Goal: Transaction & Acquisition: Purchase product/service

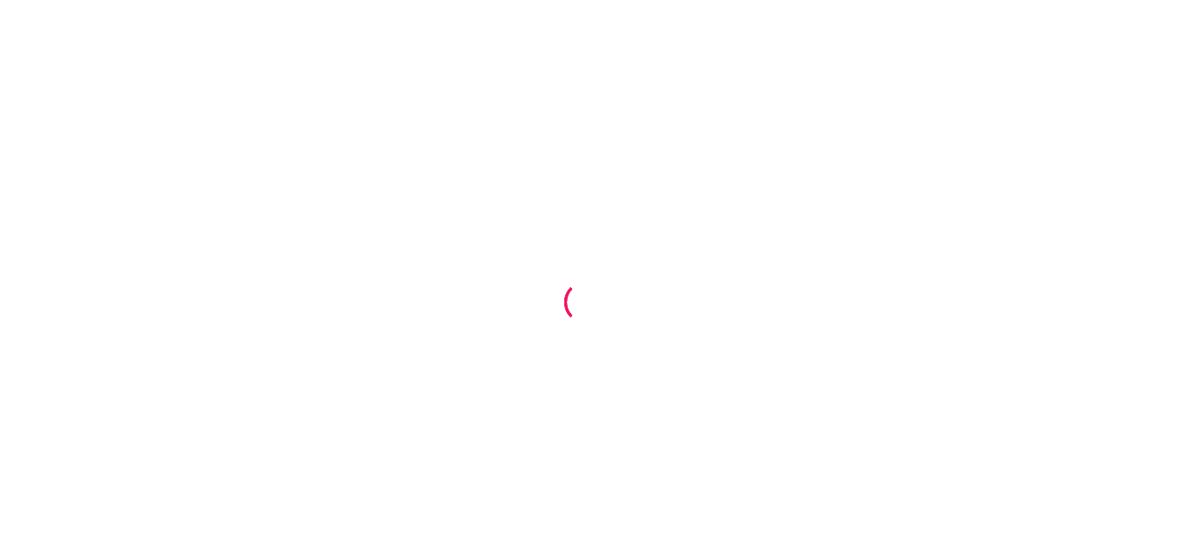
drag, startPoint x: 993, startPoint y: 322, endPoint x: 1183, endPoint y: 334, distance: 190.2
click at [1183, 311] on div at bounding box center [592, 278] width 1184 height 556
drag, startPoint x: 1183, startPoint y: 334, endPoint x: 365, endPoint y: 163, distance: 835.7
click at [365, 151] on div at bounding box center [592, 278] width 1184 height 556
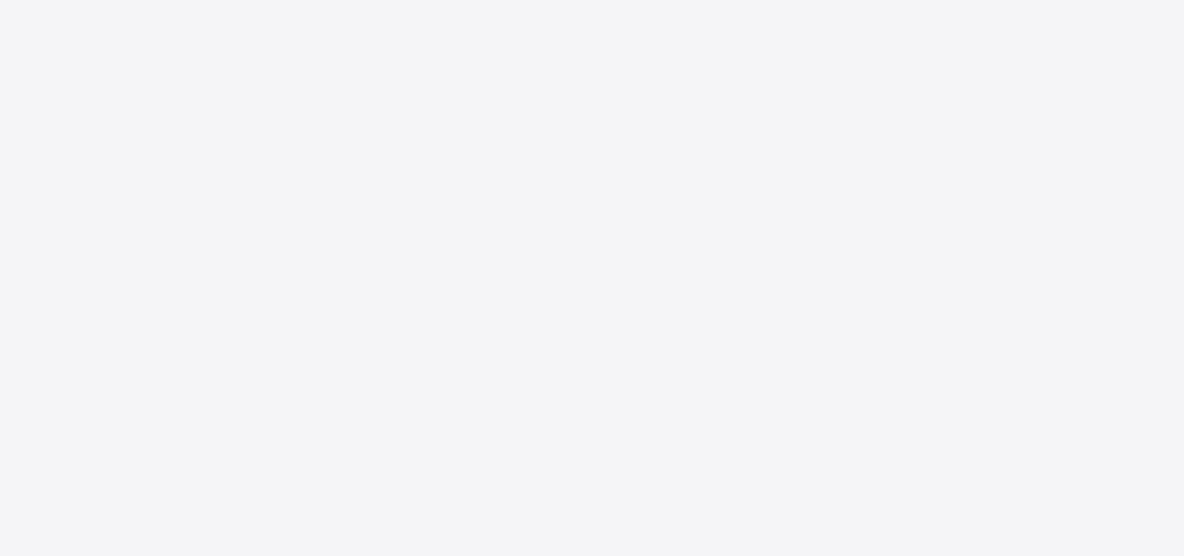
click at [546, 290] on div at bounding box center [592, 278] width 1184 height 556
click at [716, 32] on div at bounding box center [592, 278] width 1184 height 556
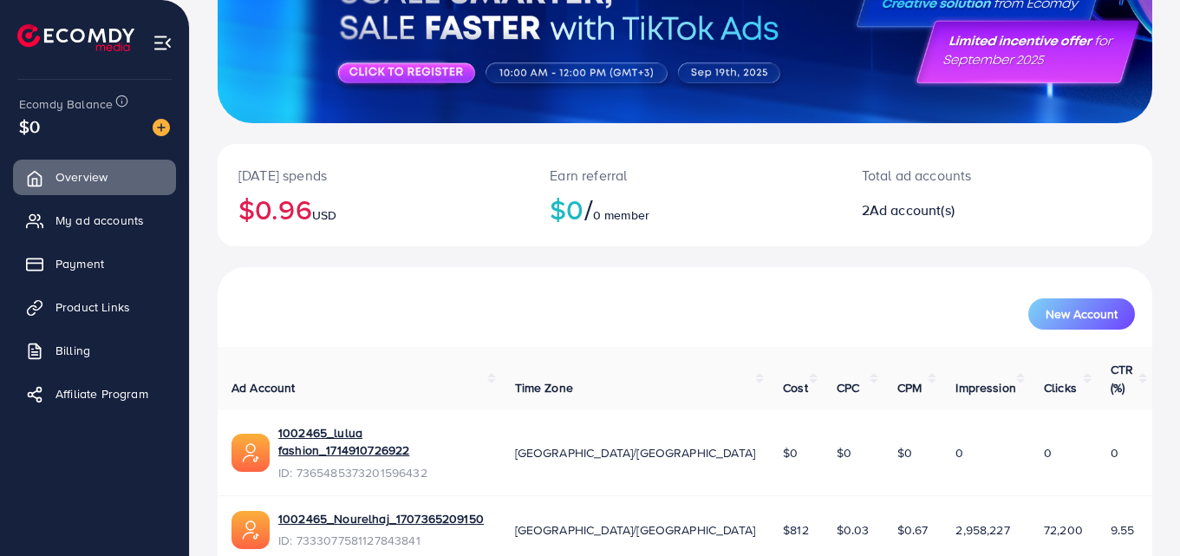
scroll to position [260, 0]
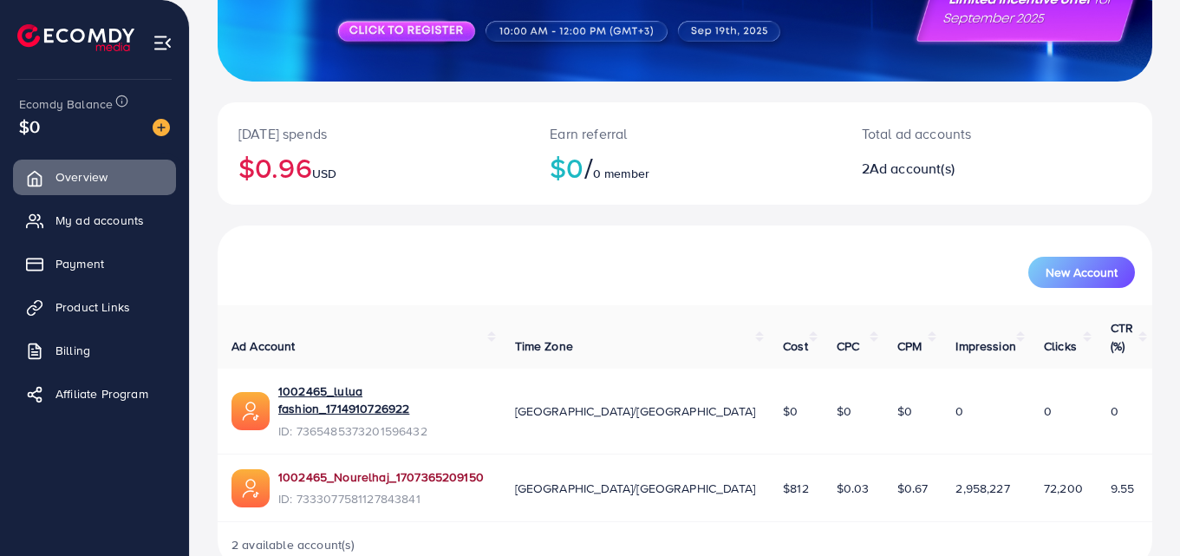
click at [374, 468] on link "1002465_Nourelhaj_1707365209150" at bounding box center [380, 476] width 205 height 17
click at [115, 251] on link "Payment" at bounding box center [94, 263] width 163 height 35
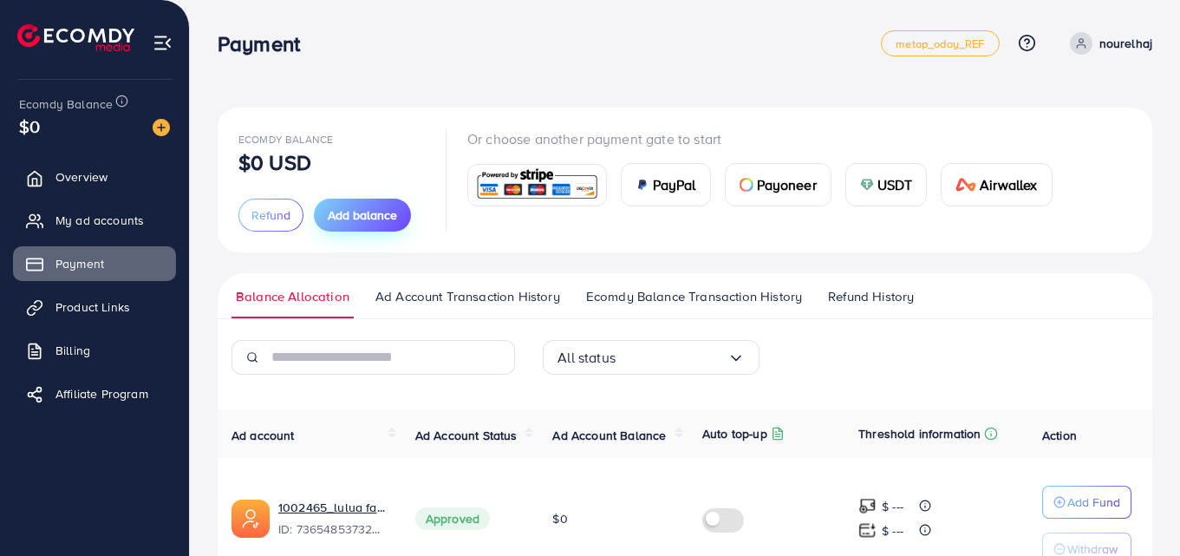
click at [348, 219] on span "Add balance" at bounding box center [362, 214] width 69 height 17
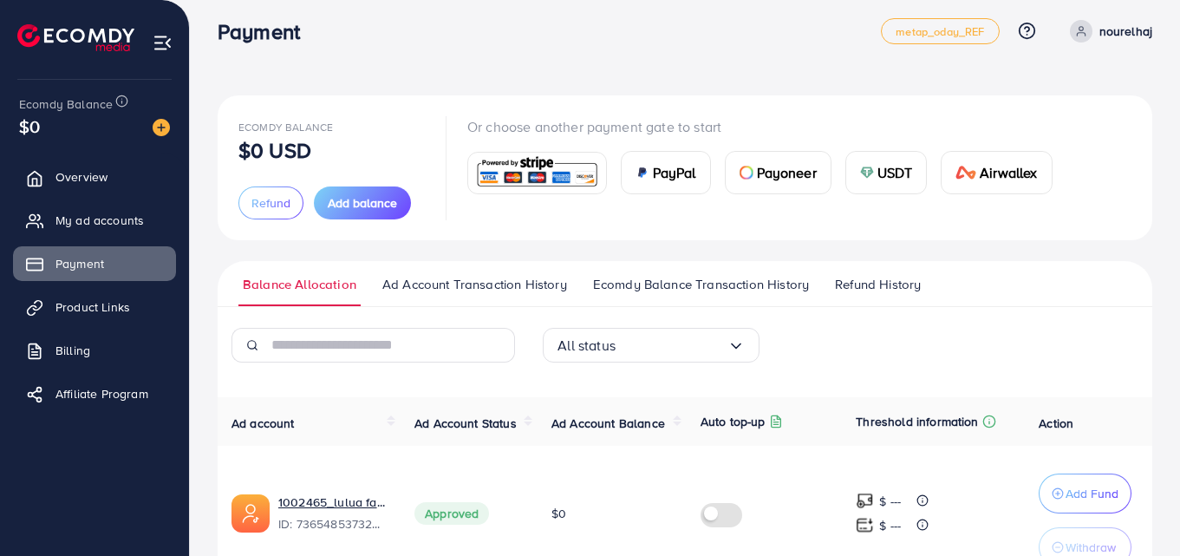
scroll to position [87, 0]
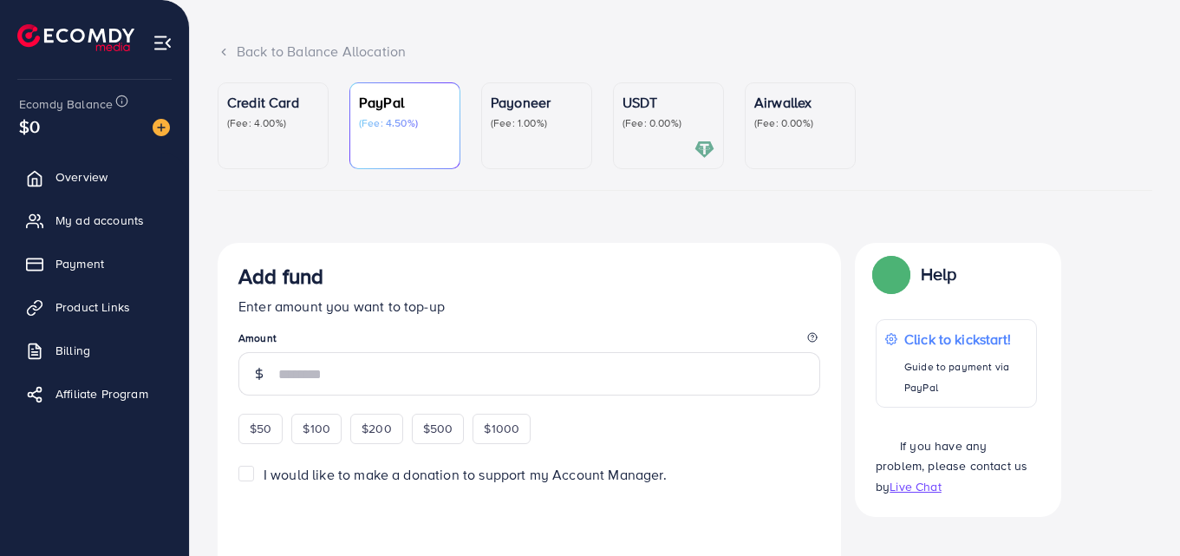
scroll to position [160, 0]
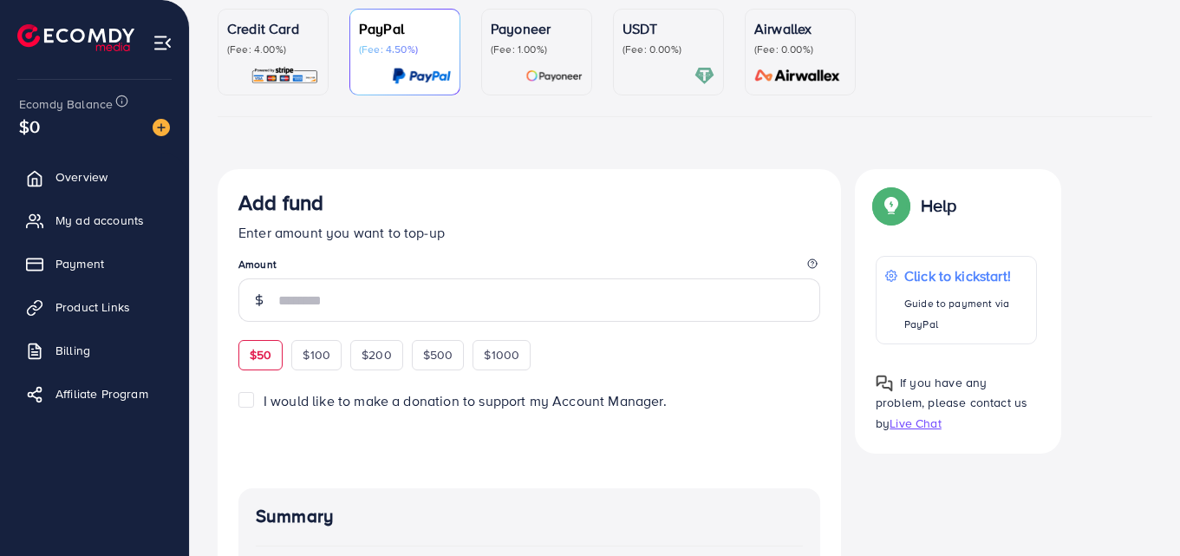
click at [265, 350] on span "$50" at bounding box center [261, 354] width 22 height 17
type input "**"
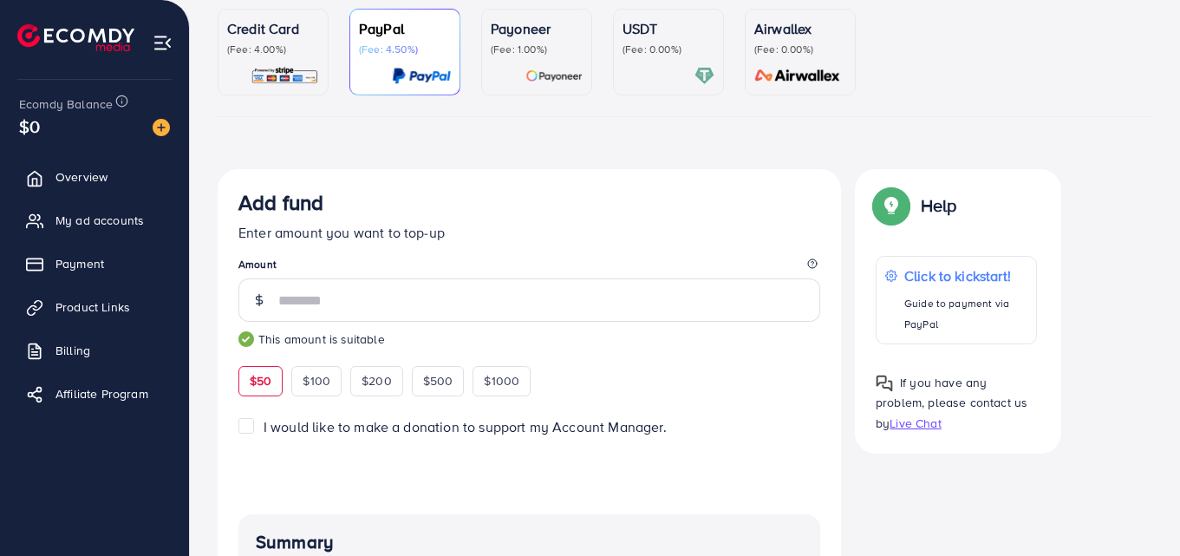
click at [329, 38] on ul "Credit Card (Fee: 4.00%) PayPal (Fee: 4.50%) Payoneer (Fee: 1.00%) USDT (Fee: 0…" at bounding box center [685, 63] width 934 height 108
click at [312, 47] on p "(Fee: 4.00%)" at bounding box center [273, 49] width 92 height 14
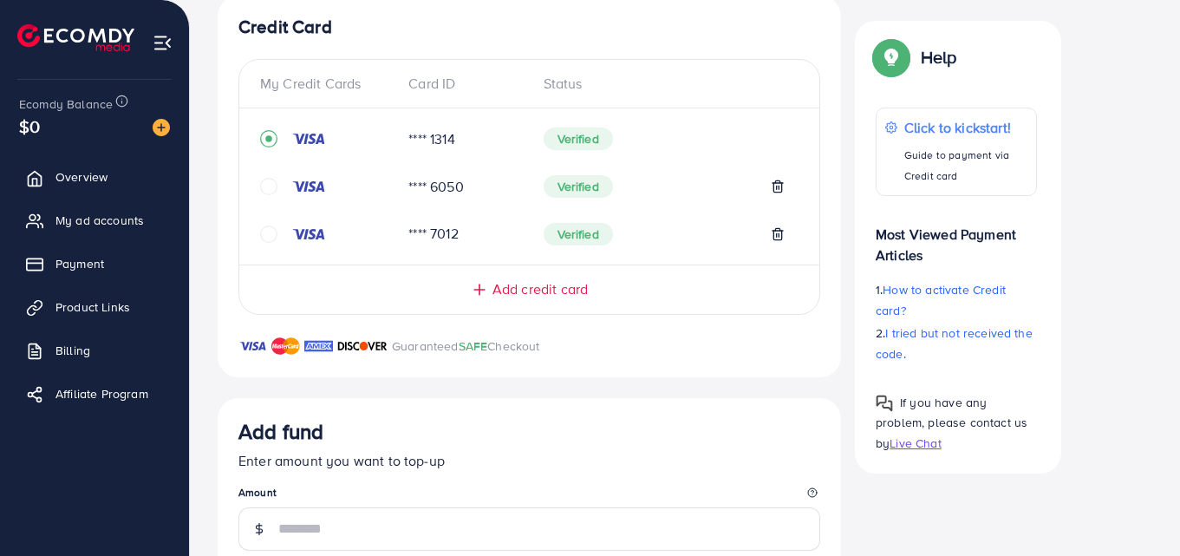
scroll to position [507, 0]
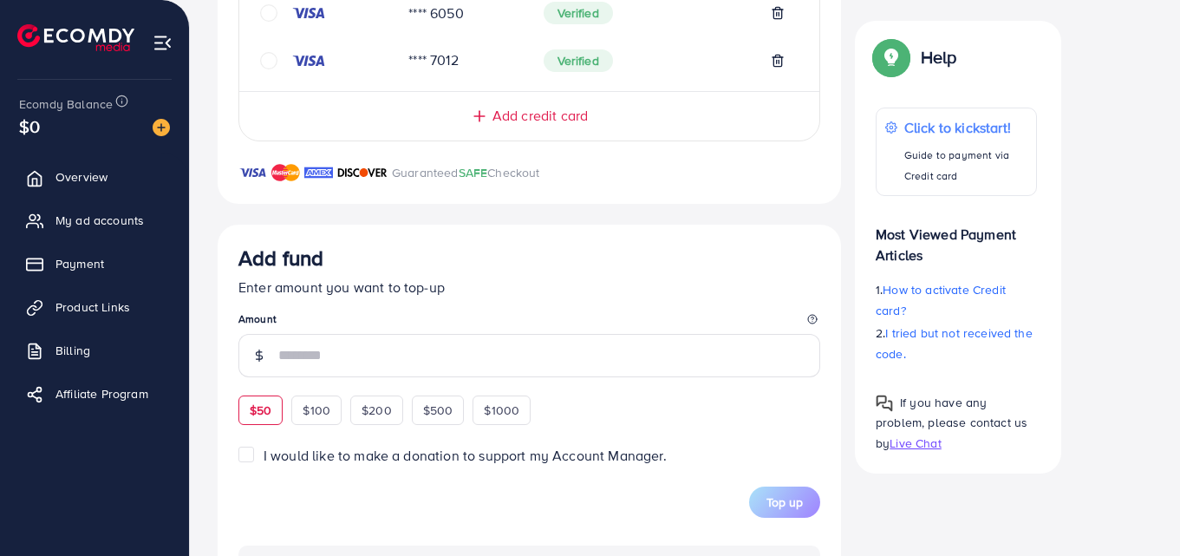
click at [258, 410] on span "$50" at bounding box center [261, 409] width 22 height 17
type input "**"
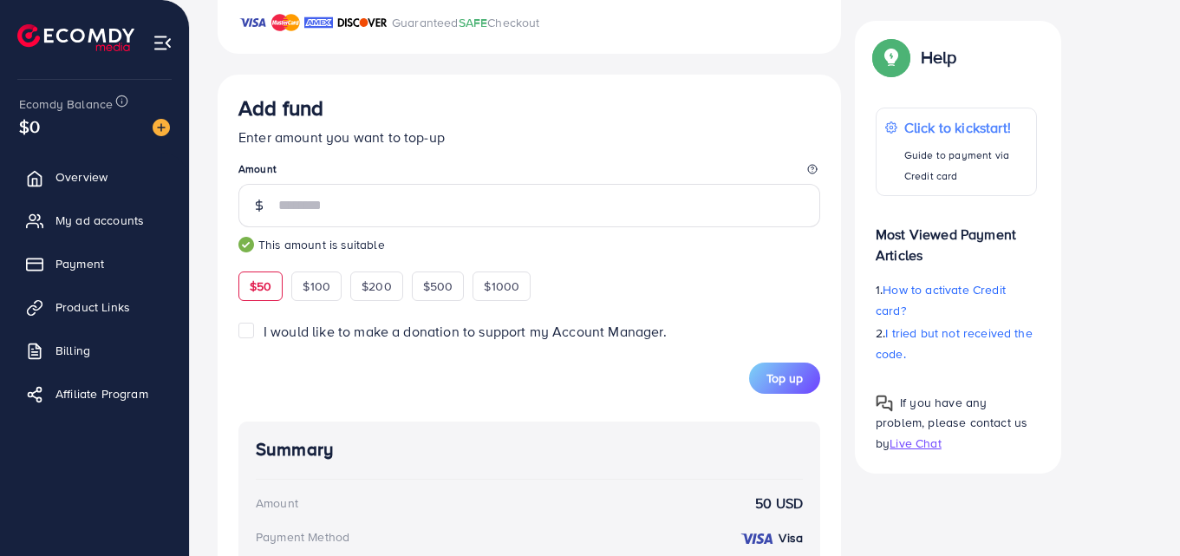
scroll to position [917, 0]
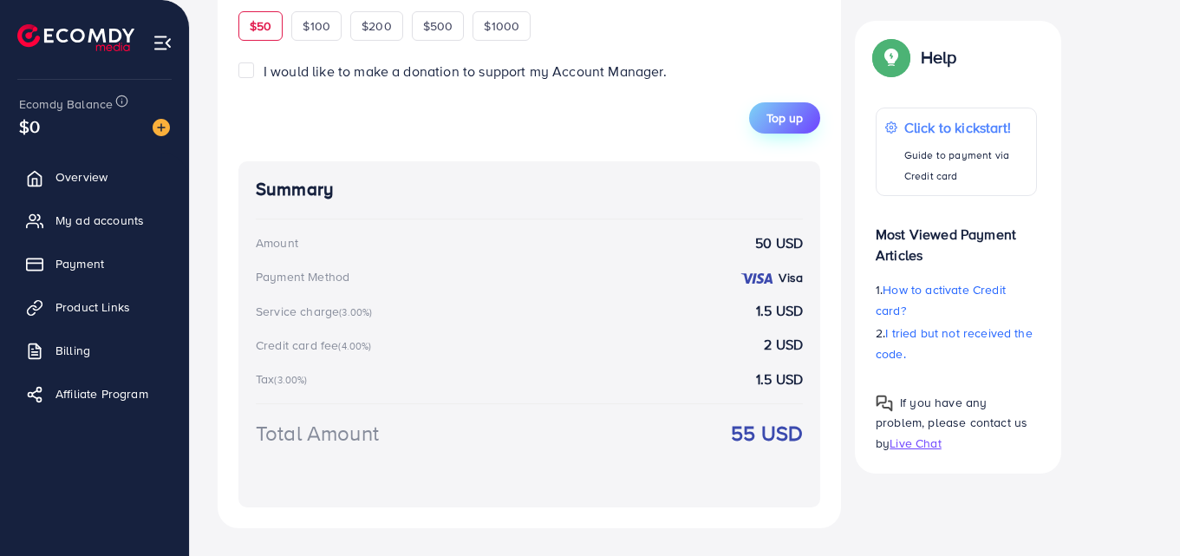
click at [777, 112] on span "Top up" at bounding box center [784, 117] width 36 height 17
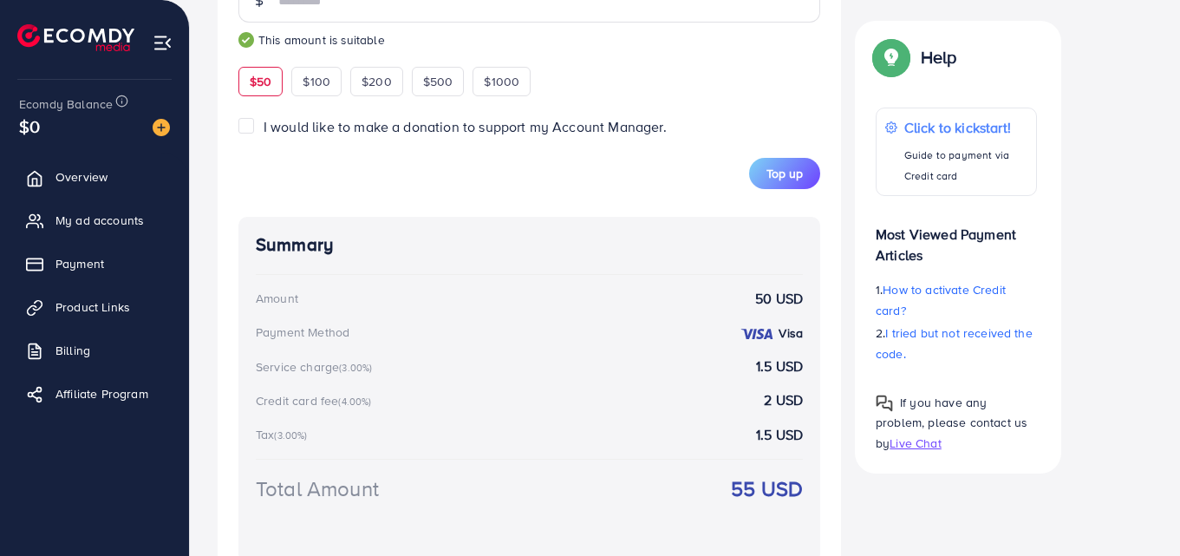
scroll to position [681, 0]
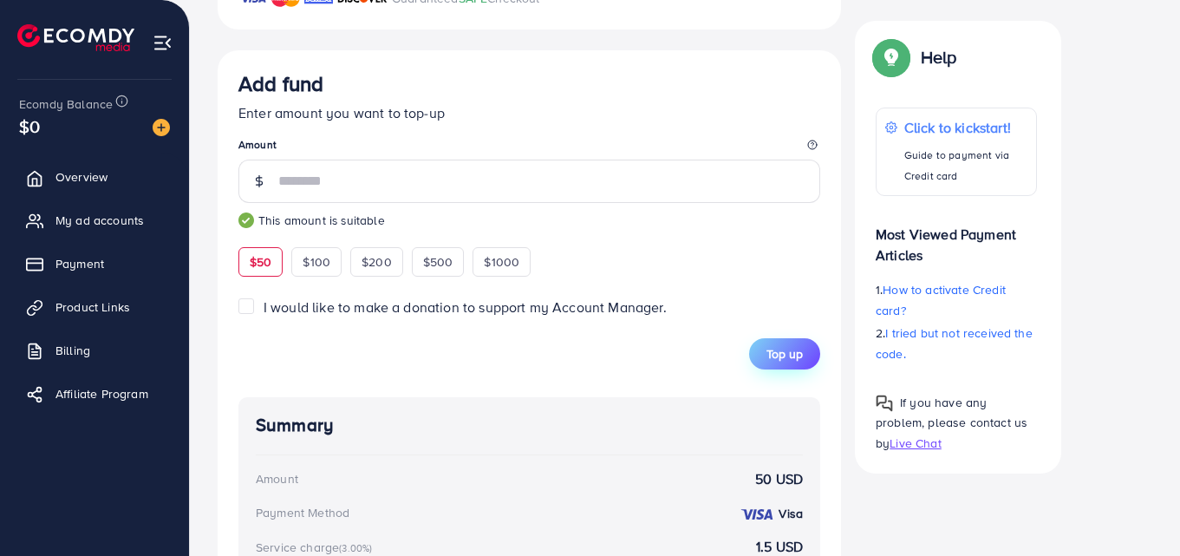
click at [781, 358] on span "Top up" at bounding box center [784, 353] width 36 height 17
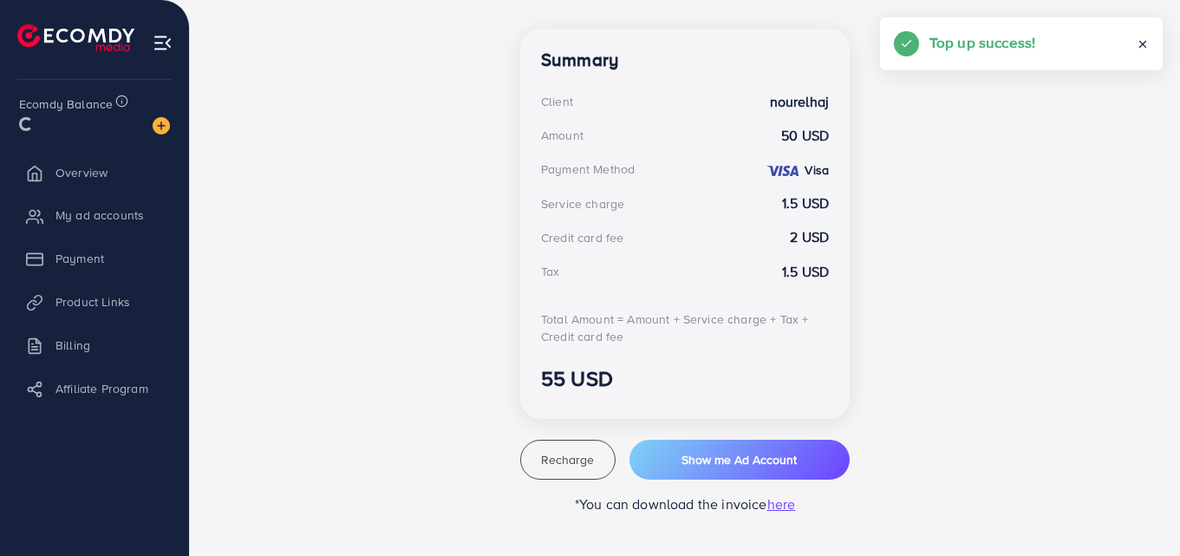
scroll to position [476, 0]
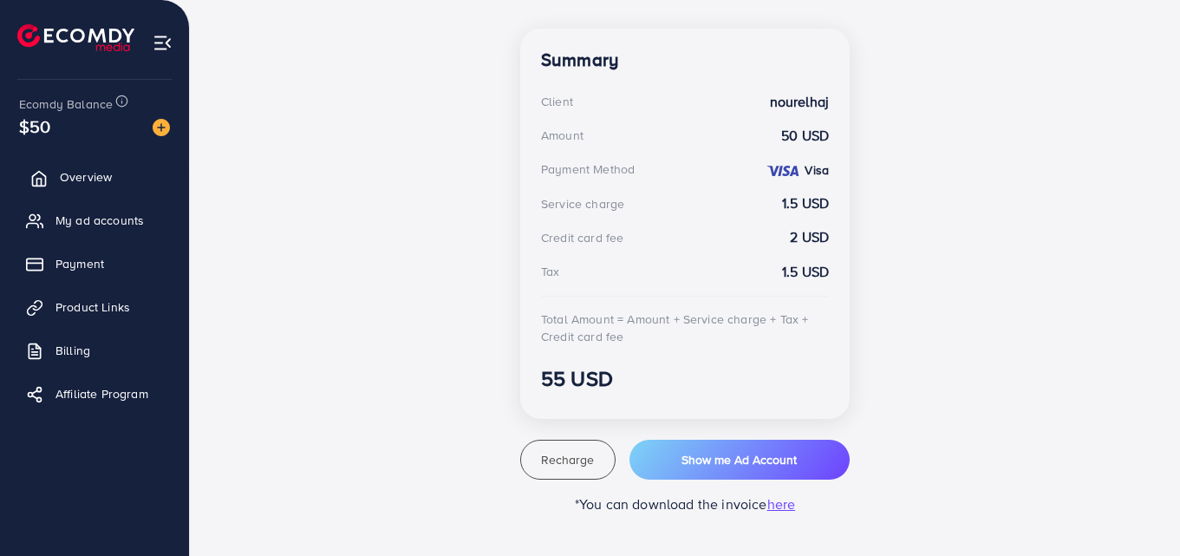
click at [94, 168] on span "Overview" at bounding box center [86, 176] width 52 height 17
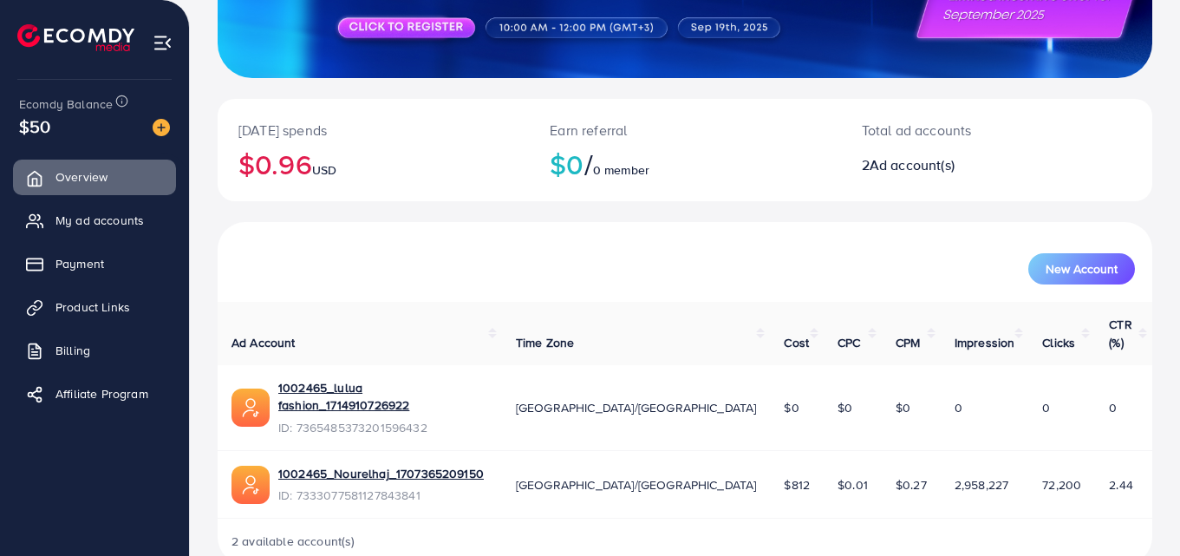
scroll to position [264, 0]
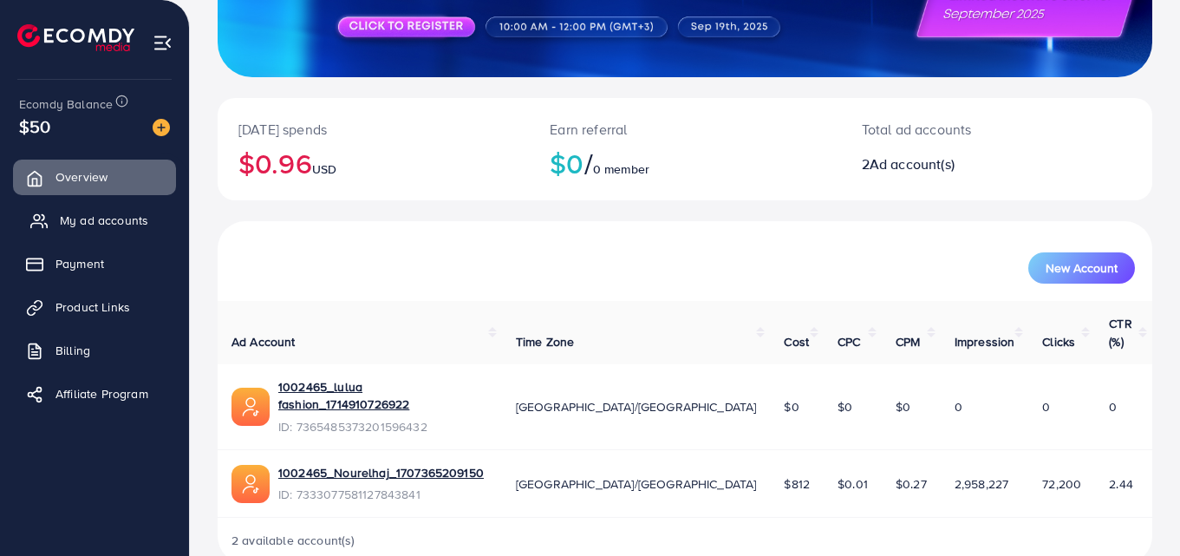
click at [106, 209] on link "My ad accounts" at bounding box center [94, 220] width 163 height 35
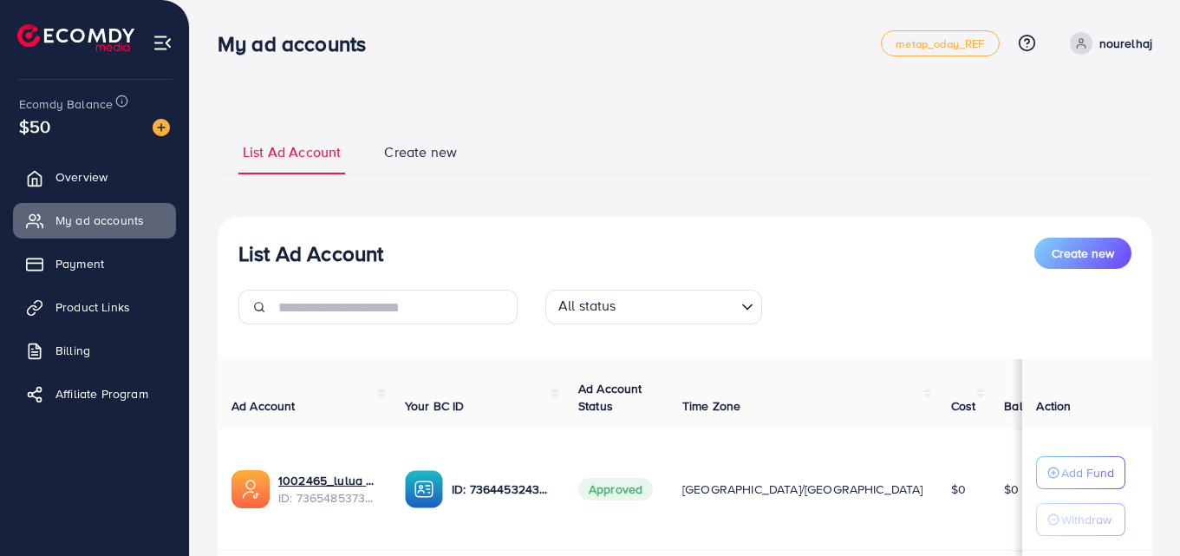
scroll to position [246, 0]
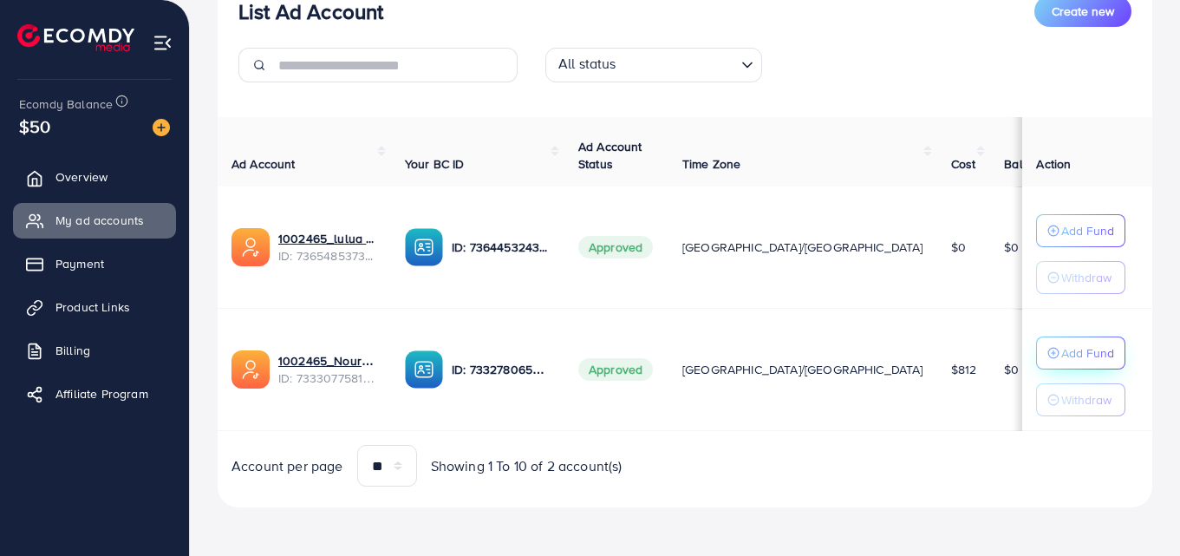
click at [1061, 352] on p "Add Fund" at bounding box center [1087, 352] width 53 height 21
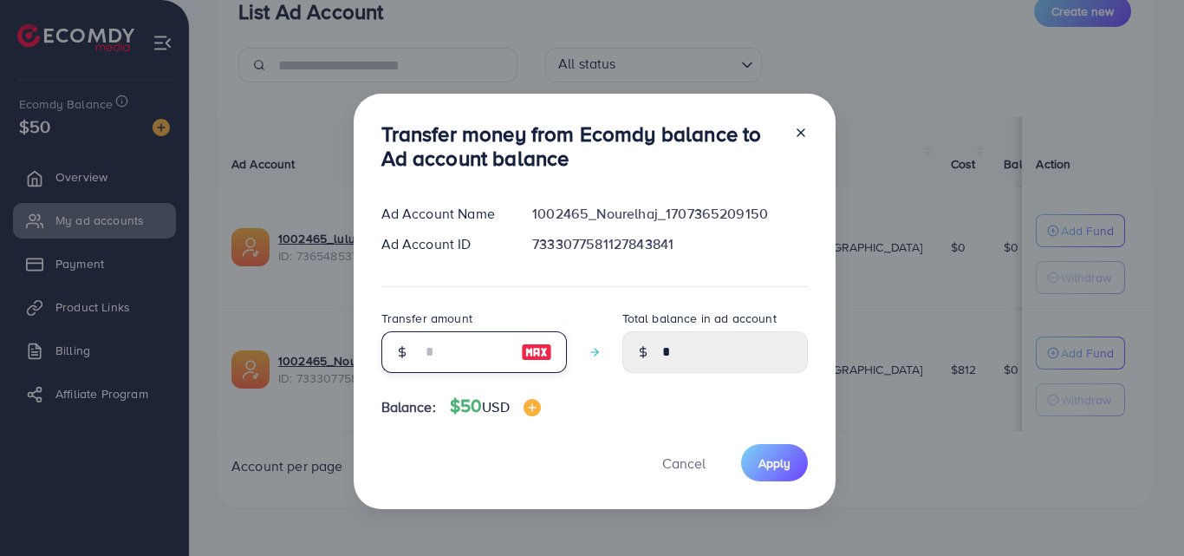
click at [458, 356] on input "number" at bounding box center [464, 352] width 87 height 42
type input "*"
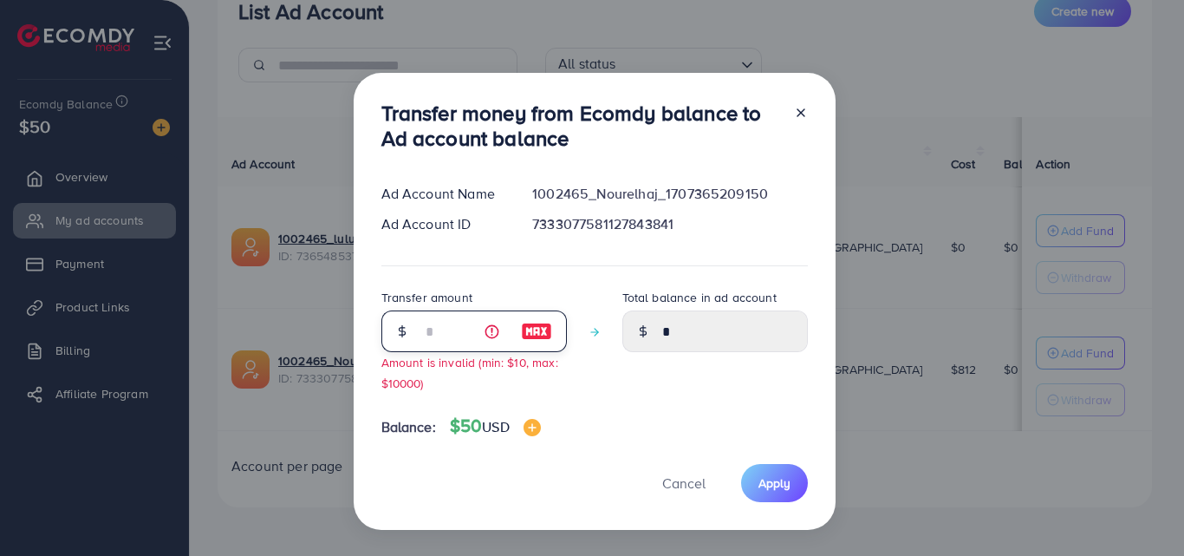
type input "****"
type input "**"
type input "*****"
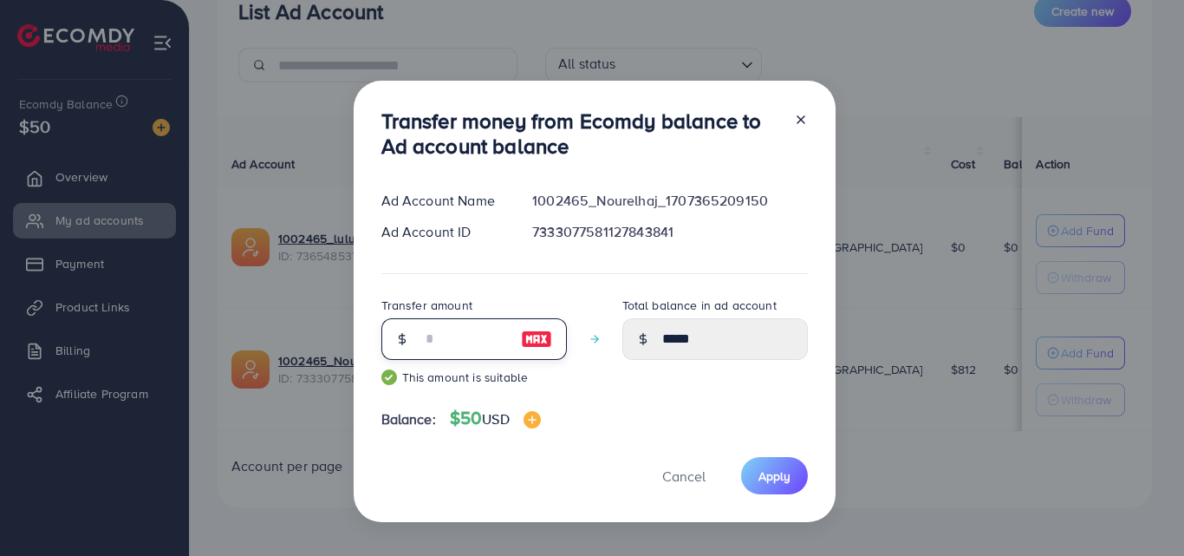
type input "**"
click at [743, 449] on div "Transfer money from Ecomdy balance to Ad account balance Ad Account Name 100246…" at bounding box center [595, 302] width 482 height 442
click at [778, 472] on span "Apply" at bounding box center [774, 475] width 32 height 17
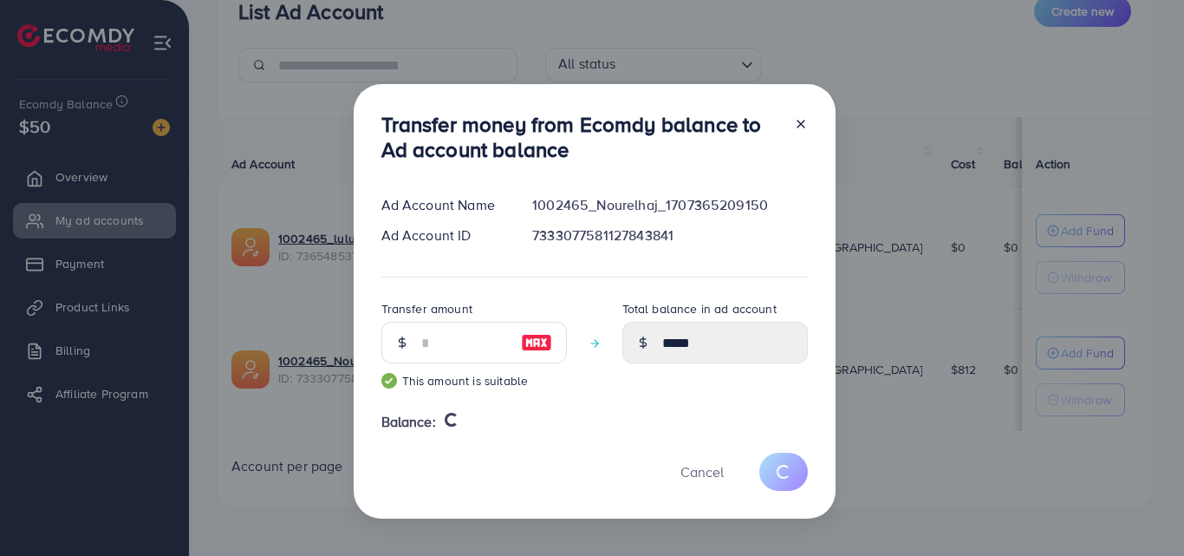
type input "*"
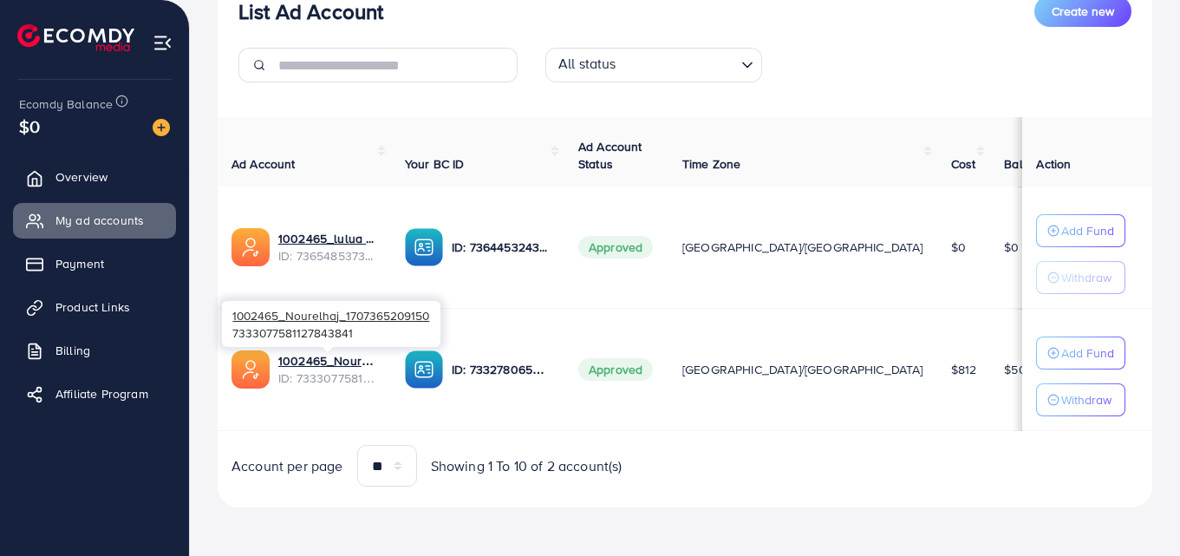
click at [328, 335] on div "1002465_Nourelhaj_1707365209150 7333077581127843841" at bounding box center [331, 324] width 218 height 46
click at [332, 348] on div at bounding box center [327, 349] width 11 height 5
click at [335, 356] on link "1002465_Nourelhaj_1707365209150" at bounding box center [327, 360] width 99 height 17
